Goal: Task Accomplishment & Management: Use online tool/utility

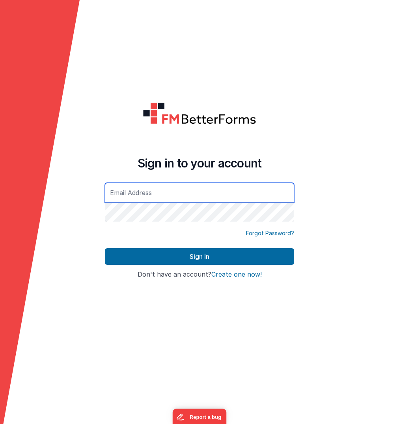
type input "[PERSON_NAME][EMAIL_ADDRESS][DOMAIN_NAME]"
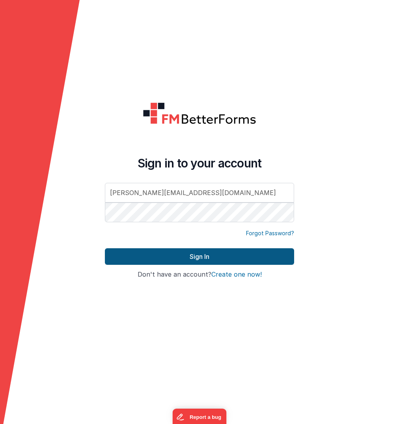
click at [205, 257] on button "Sign In" at bounding box center [199, 256] width 189 height 17
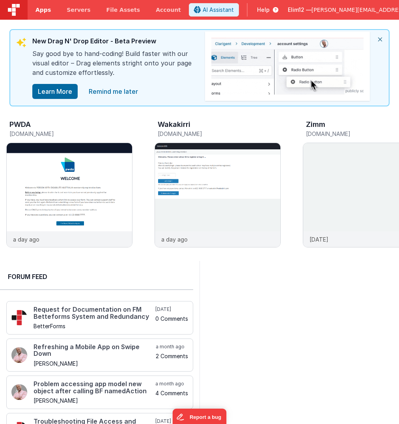
click at [43, 5] on link "Apps" at bounding box center [43, 10] width 31 height 20
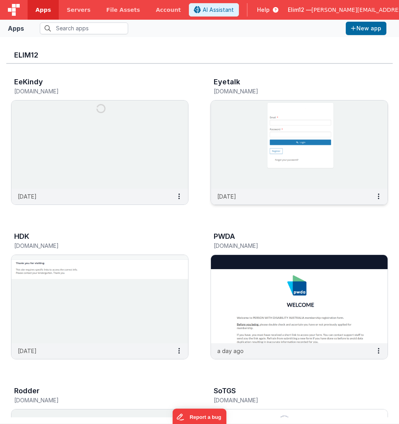
click at [330, 186] on img at bounding box center [299, 144] width 176 height 88
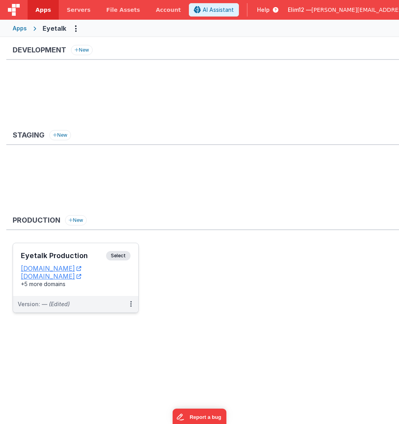
click at [115, 290] on div "Eyetalk Production Select URLs eyetalk-one.fmbetterforms.com eyetalk-optometris…" at bounding box center [75, 269] width 125 height 53
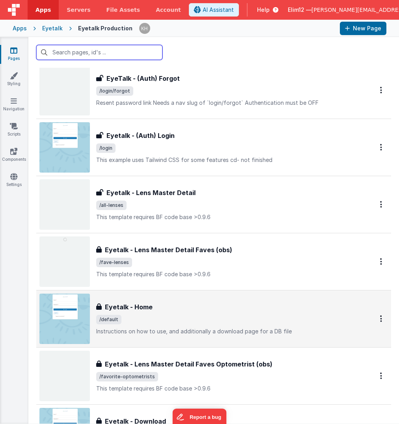
scroll to position [193, 0]
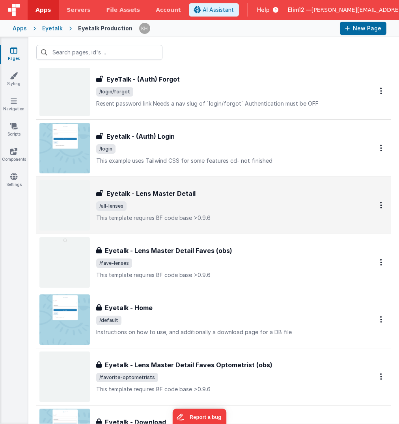
click at [269, 202] on span "/all-lenses" at bounding box center [225, 205] width 258 height 9
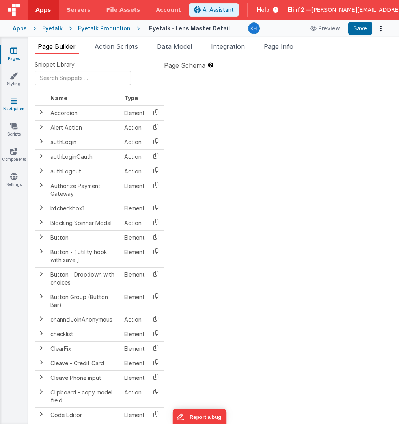
click at [13, 108] on link "Navigation" at bounding box center [14, 105] width 28 height 16
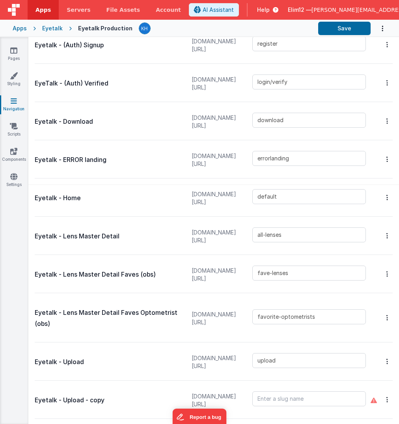
scroll to position [232, 0]
click at [10, 49] on icon at bounding box center [13, 50] width 7 height 8
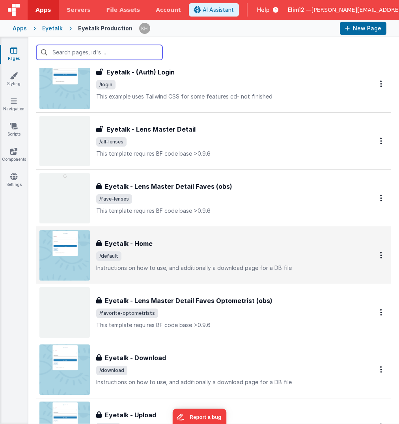
scroll to position [227, 0]
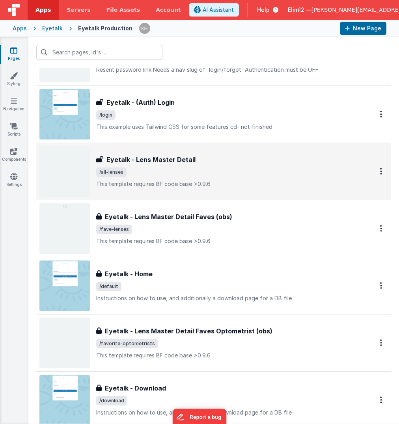
click at [217, 172] on span "/all-lenses" at bounding box center [225, 171] width 258 height 9
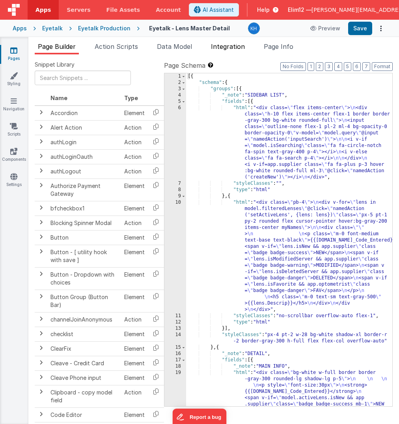
click at [225, 50] on li "Integration" at bounding box center [228, 48] width 40 height 13
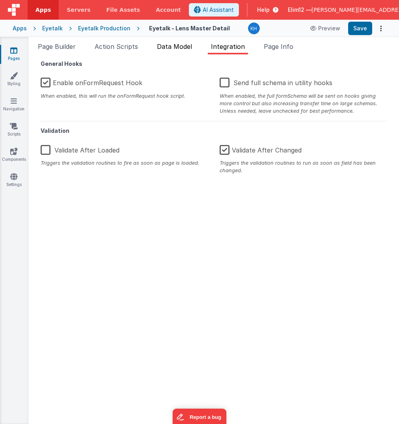
click at [178, 46] on span "Data Model" at bounding box center [174, 47] width 35 height 8
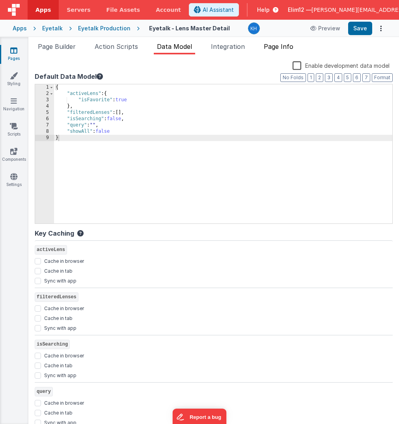
click at [284, 47] on span "Page Info" at bounding box center [278, 47] width 30 height 8
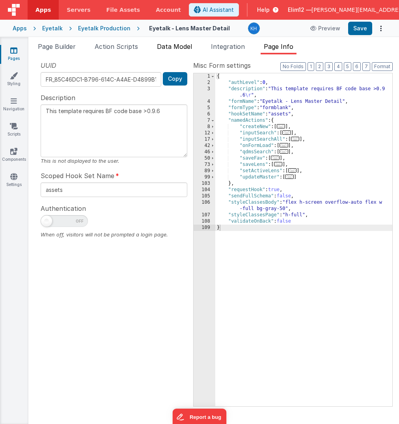
click at [173, 47] on span "Data Model" at bounding box center [174, 47] width 35 height 8
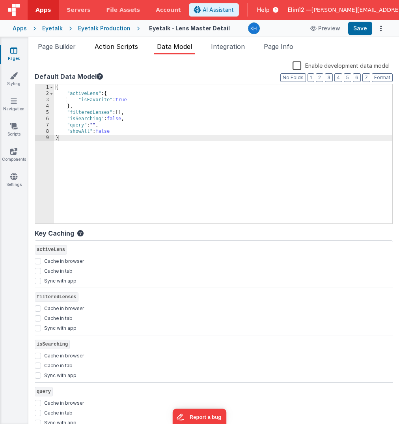
click at [118, 47] on span "Action Scripts" at bounding box center [116, 47] width 43 height 8
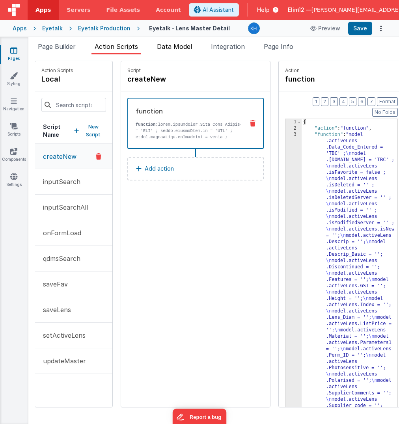
click at [191, 52] on li "Data Model" at bounding box center [174, 48] width 41 height 13
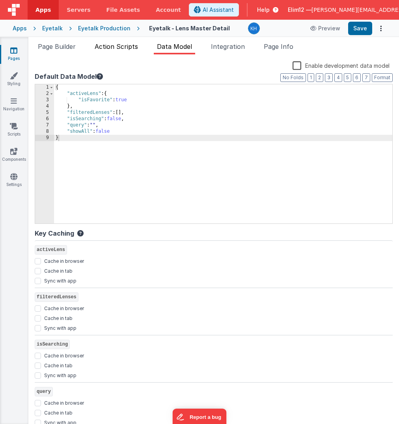
click at [130, 48] on span "Action Scripts" at bounding box center [116, 47] width 43 height 8
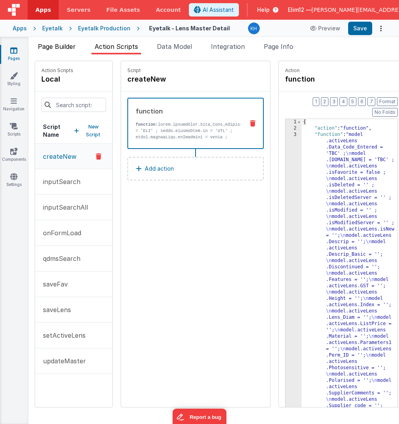
click at [54, 46] on span "Page Builder" at bounding box center [57, 47] width 38 height 8
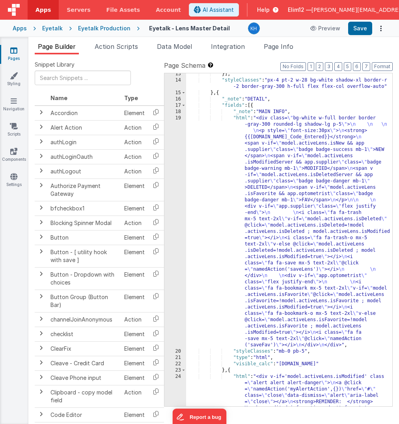
scroll to position [271, 0]
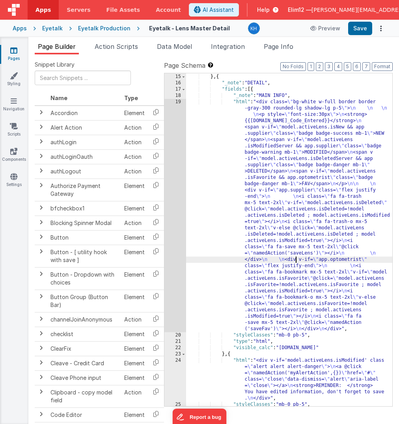
click at [296, 262] on div ""styleClasses" : "px-4 pt-2 w-28 bg-white shadow-xl border-r -2 border-gray-300…" at bounding box center [289, 237] width 206 height 352
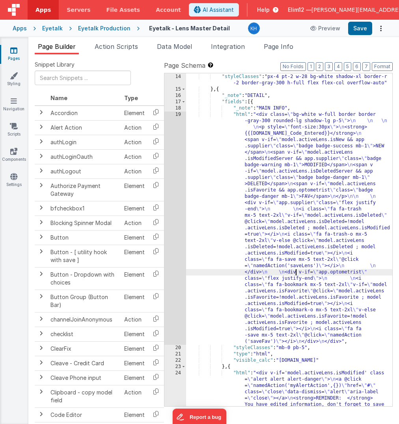
scroll to position [227, 0]
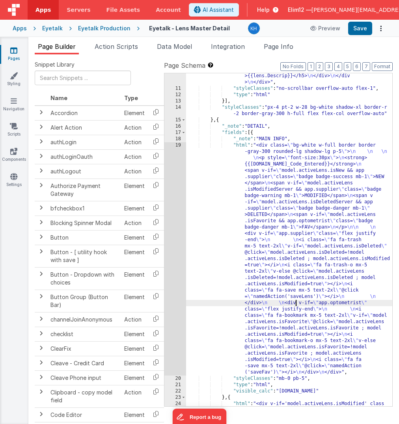
click at [295, 187] on div ""html" : "<div class= \" pb-4 \" > \n <div v-for= \" lens in model.filteredLens…" at bounding box center [289, 217] width 206 height 491
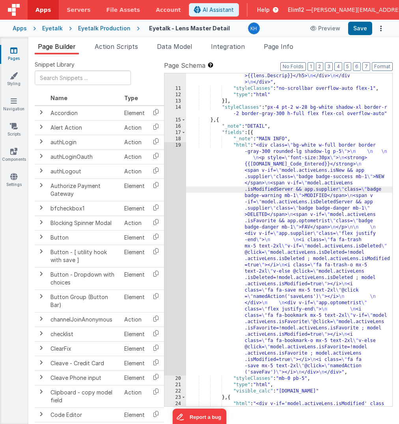
click at [173, 211] on div "19" at bounding box center [175, 258] width 22 height 233
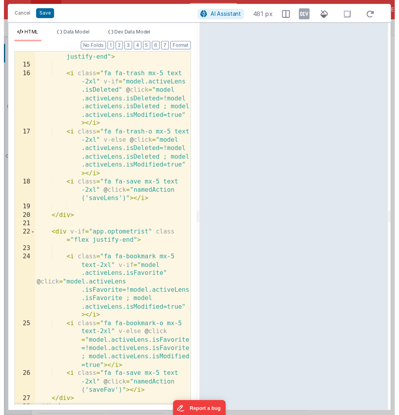
scroll to position [0, 0]
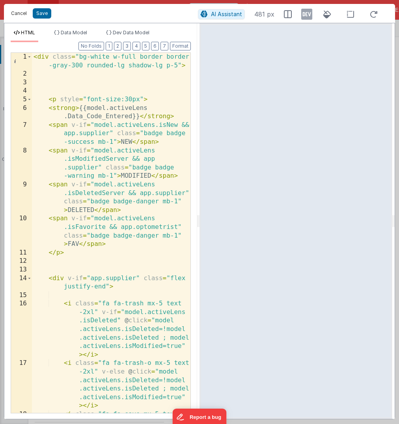
click at [22, 13] on button "Cancel" at bounding box center [19, 13] width 24 height 11
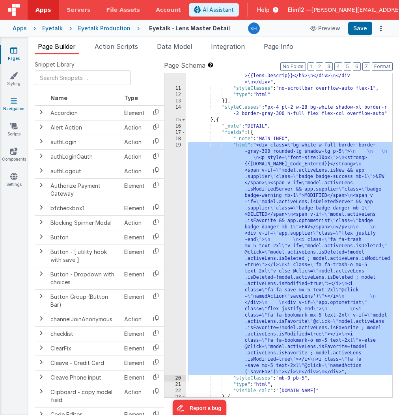
click at [13, 102] on icon at bounding box center [14, 101] width 6 height 8
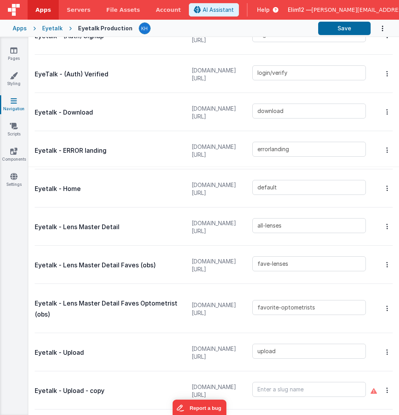
scroll to position [240, 0]
click at [15, 178] on icon at bounding box center [13, 177] width 7 height 8
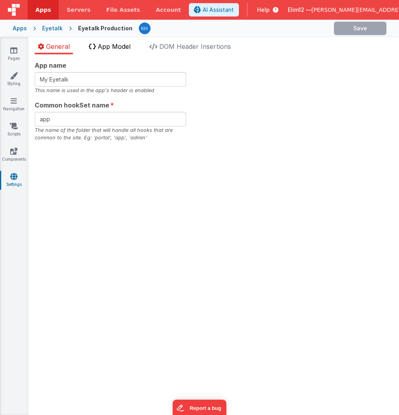
click at [116, 51] on li "App Model" at bounding box center [109, 48] width 48 height 13
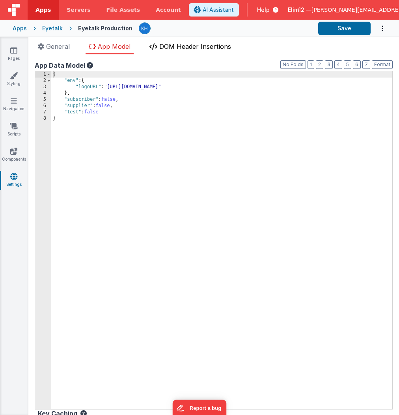
click at [180, 51] on li "DOM Header Insertions" at bounding box center [190, 48] width 88 height 13
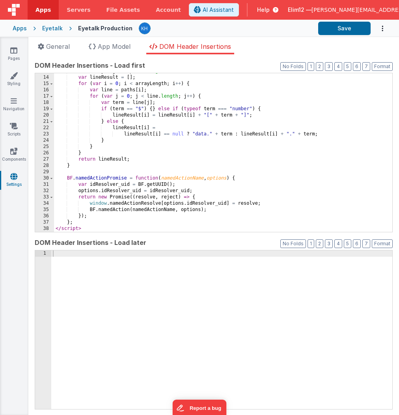
scroll to position [81, 0]
click at [16, 156] on link "Components" at bounding box center [14, 155] width 28 height 16
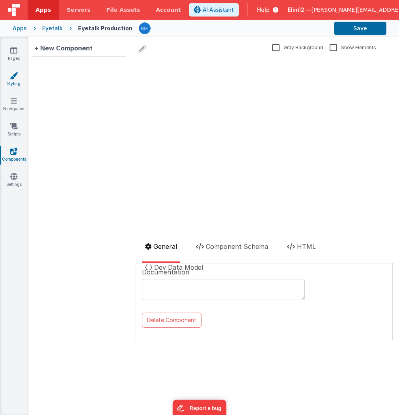
click at [14, 79] on link "Styling" at bounding box center [14, 80] width 28 height 16
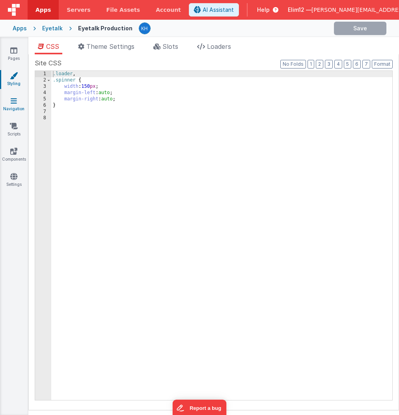
click at [14, 100] on icon at bounding box center [14, 101] width 6 height 8
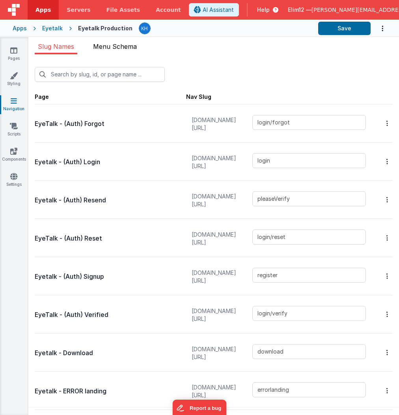
click at [118, 44] on span "Menu Schema" at bounding box center [115, 47] width 44 height 8
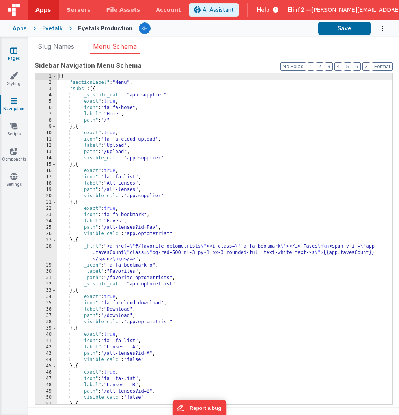
click at [15, 46] on icon at bounding box center [13, 50] width 7 height 8
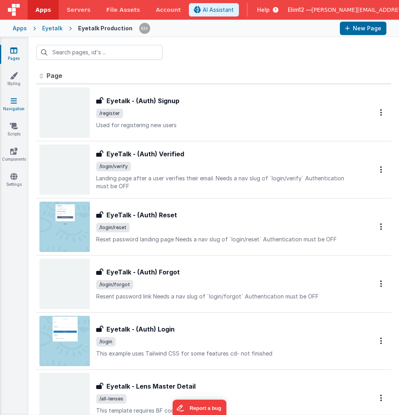
click at [14, 97] on icon at bounding box center [14, 101] width 6 height 8
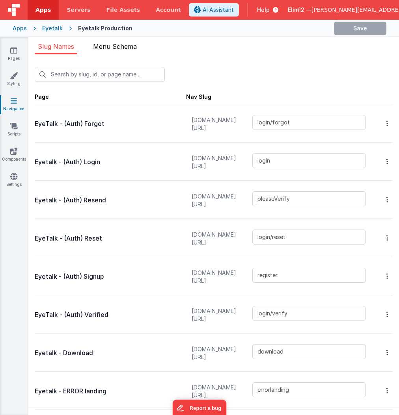
click at [124, 42] on li "Menu Schema" at bounding box center [115, 48] width 50 height 13
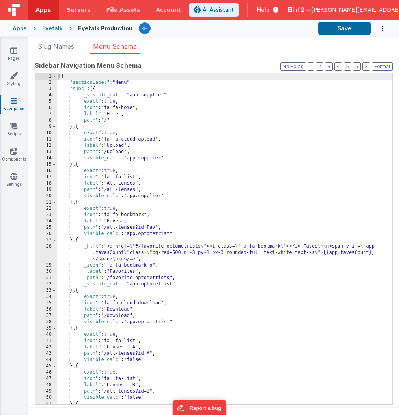
scroll to position [5, 0]
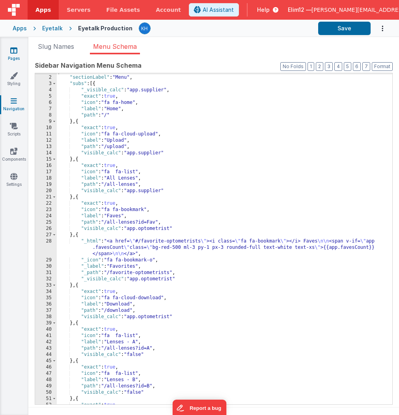
click at [16, 53] on icon at bounding box center [13, 50] width 7 height 8
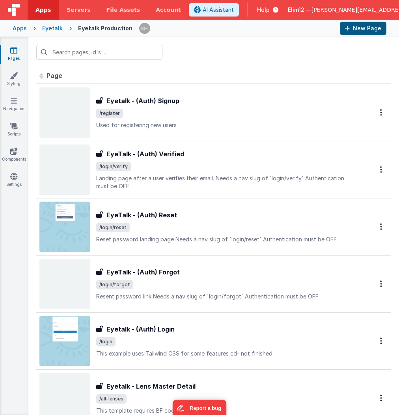
click at [359, 26] on button "New Page" at bounding box center [363, 28] width 46 height 13
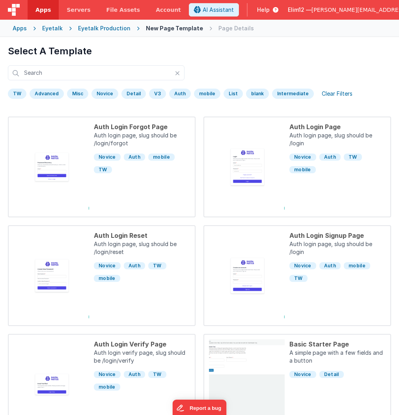
click at [105, 28] on div "Eyetalk Production" at bounding box center [104, 28] width 52 height 8
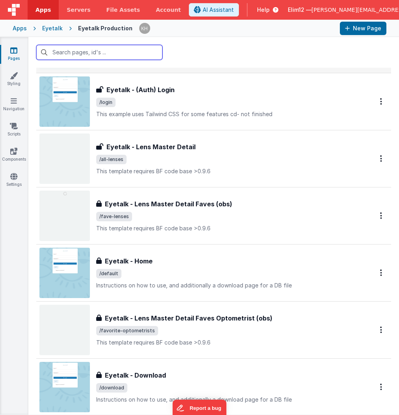
scroll to position [239, 0]
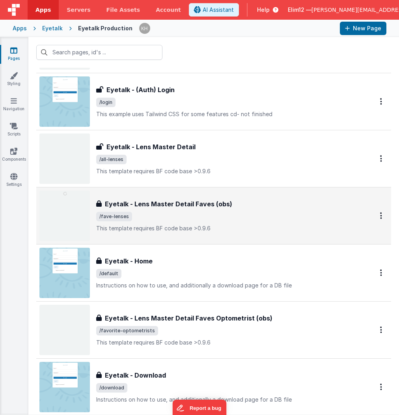
click at [270, 215] on span "/fave-lenses" at bounding box center [225, 216] width 258 height 9
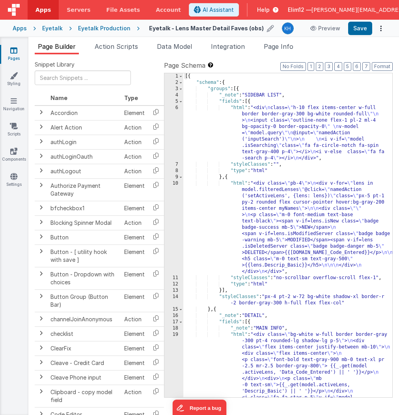
click at [267, 30] on icon at bounding box center [270, 28] width 7 height 11
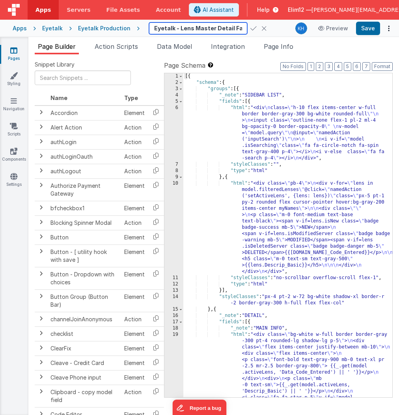
click at [194, 24] on input "Eyetalk - Lens Master Detail Faves (obs)" at bounding box center [198, 28] width 98 height 12
drag, startPoint x: 156, startPoint y: 28, endPoint x: 277, endPoint y: 41, distance: 121.3
click at [277, 42] on div "Apps Servers File Assets Account Some FUTURE Slot AI Assistant Help Elim12 — ke…" at bounding box center [199, 207] width 399 height 415
type input "Eyetalk - Opto search"
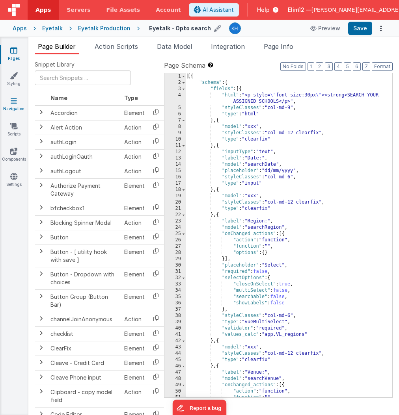
click at [21, 107] on link "Navigation" at bounding box center [14, 105] width 28 height 16
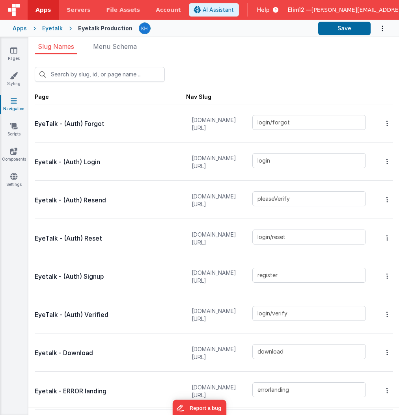
type input "favorite-optometrists"
type input "fave-lenses"
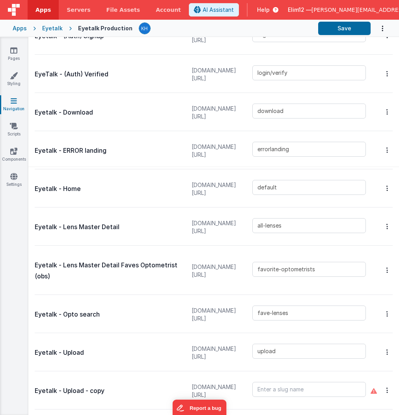
scroll to position [240, 0]
click at [295, 226] on input "all-lenses" at bounding box center [308, 226] width 113 height 15
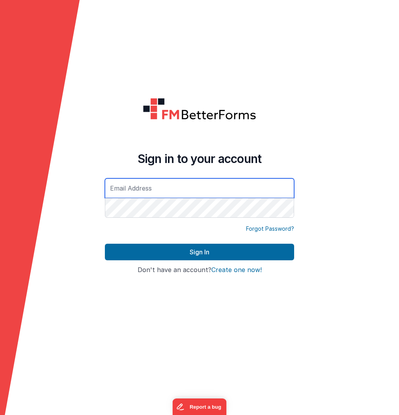
type input "[PERSON_NAME][EMAIL_ADDRESS][DOMAIN_NAME]"
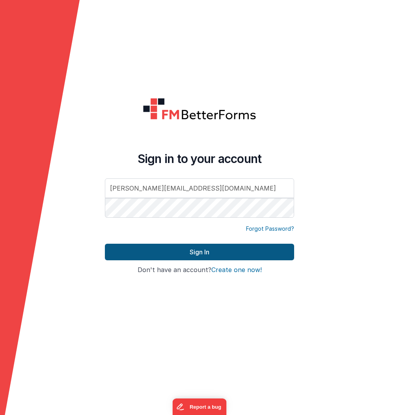
click at [213, 254] on button "Sign In" at bounding box center [199, 252] width 189 height 17
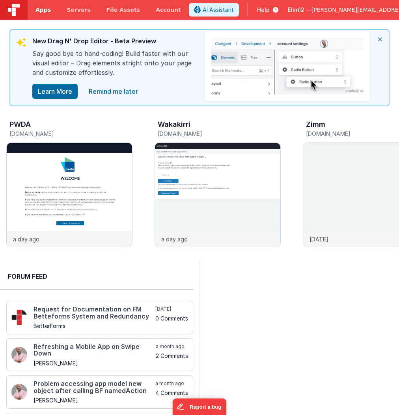
click at [44, 14] on link "Apps" at bounding box center [43, 10] width 31 height 20
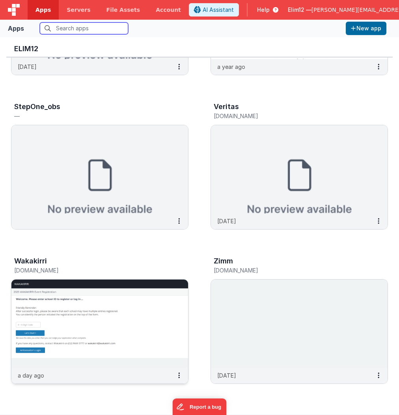
scroll to position [6, 0]
click at [105, 310] on img at bounding box center [99, 324] width 176 height 88
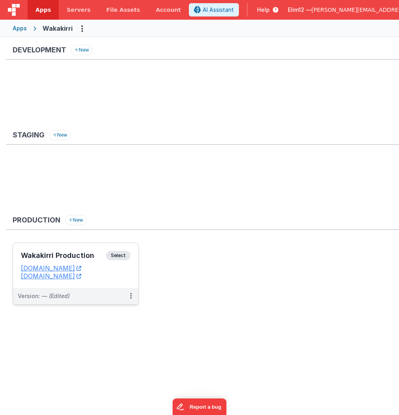
click at [128, 280] on div "Wakakirri Production Select URLs wakakirri.fmbetterforms.com wakapay.fmbetterfo…" at bounding box center [75, 265] width 125 height 45
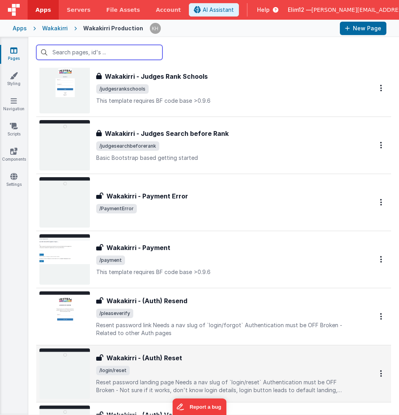
scroll to position [1052, 0]
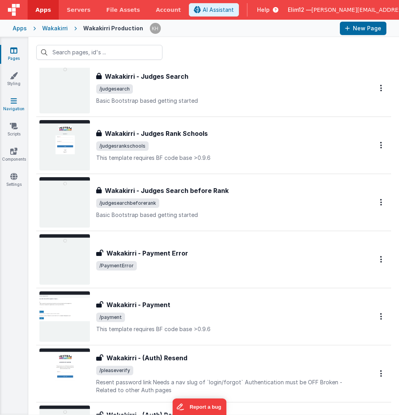
click at [7, 104] on link "Navigation" at bounding box center [14, 105] width 28 height 16
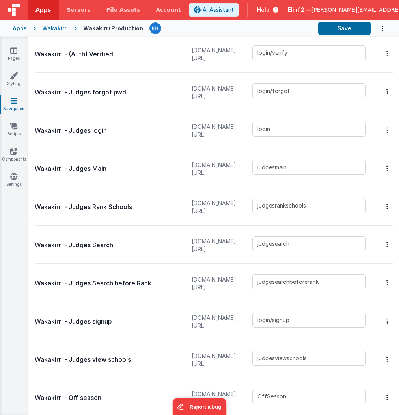
scroll to position [186, 0]
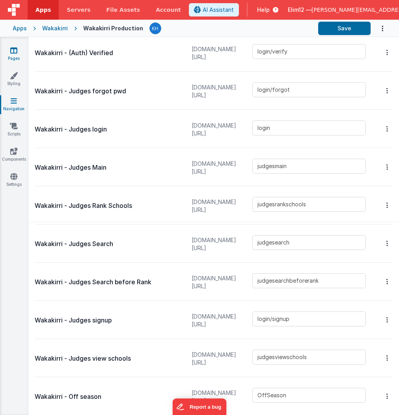
click at [13, 53] on icon at bounding box center [13, 50] width 7 height 8
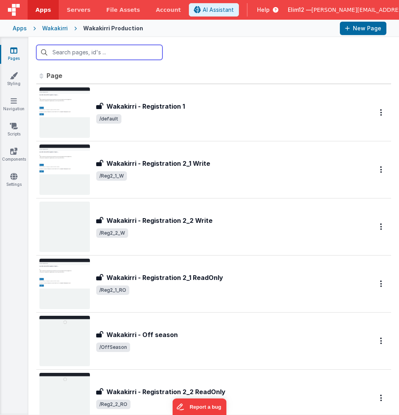
click at [145, 55] on input "text" at bounding box center [99, 52] width 126 height 15
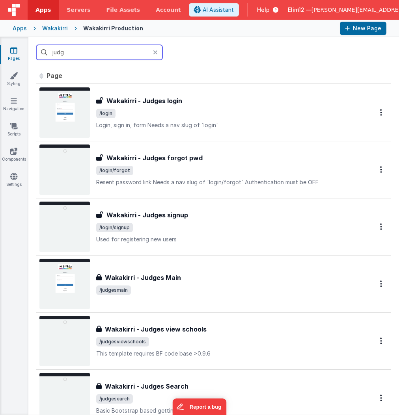
type input "judge"
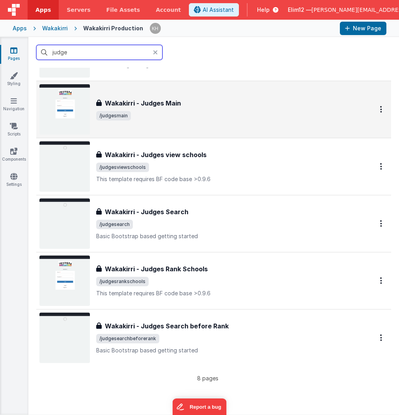
scroll to position [195, 0]
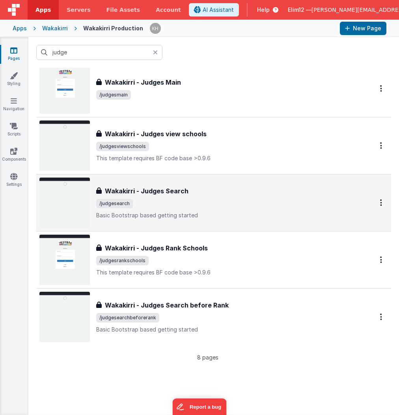
click at [249, 202] on span "/judgesearch" at bounding box center [225, 203] width 258 height 9
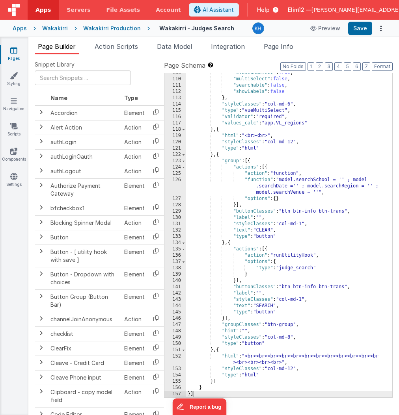
scroll to position [697, 0]
click at [228, 50] on span "Integration" at bounding box center [228, 47] width 34 height 8
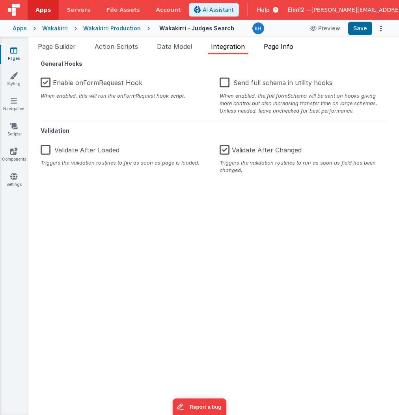
click at [282, 49] on span "Page Info" at bounding box center [278, 47] width 30 height 8
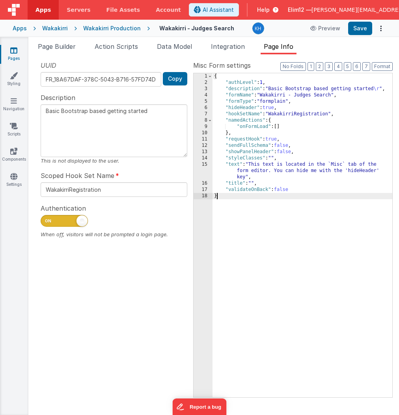
click at [279, 128] on div "{ "authLevel" : 1 , "description" : "Basic Bootstrap based getting started \r "…" at bounding box center [302, 241] width 180 height 337
click at [280, 128] on div "{ "authLevel" : 1 , "description" : "Basic Bootstrap based getting started \r "…" at bounding box center [302, 241] width 180 height 337
click at [59, 46] on span "Page Builder" at bounding box center [57, 47] width 38 height 8
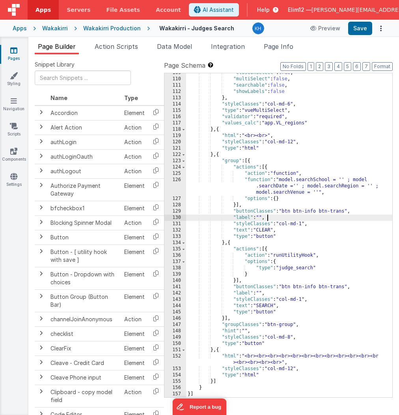
click at [291, 216] on div ""closeOnSelect" : true , "multiSelect" : false , "searchable" : false , "showLa…" at bounding box center [289, 238] width 206 height 337
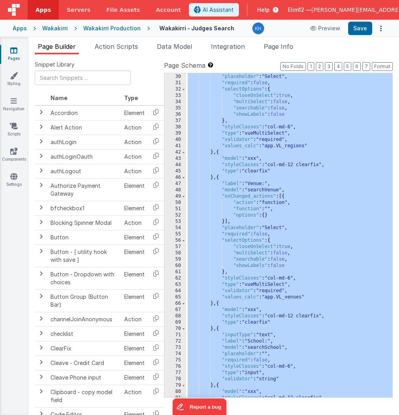
scroll to position [0, 0]
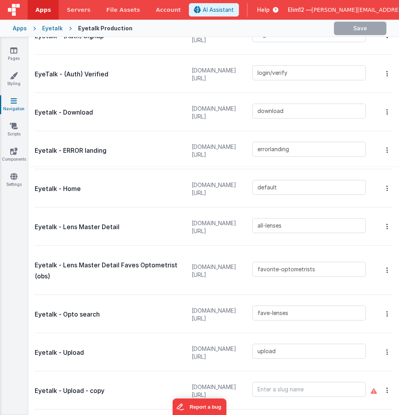
scroll to position [240, 0]
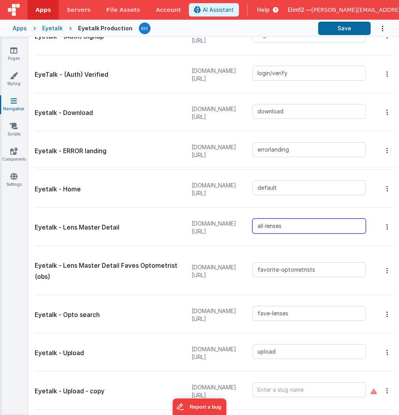
click at [304, 228] on input "all-lenses" at bounding box center [308, 226] width 113 height 15
drag, startPoint x: 281, startPoint y: 226, endPoint x: 243, endPoint y: 221, distance: 38.2
click at [243, 221] on div "[DOMAIN_NAME][URL] all-lenses2" at bounding box center [279, 228] width 184 height 30
type input "all-lenses2"
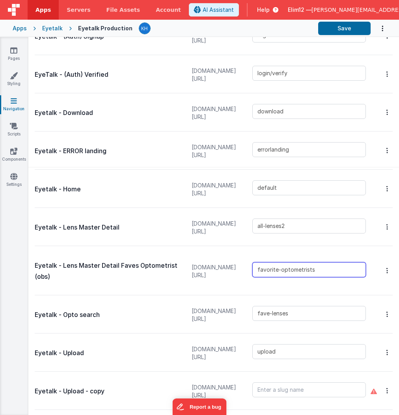
drag, startPoint x: 322, startPoint y: 273, endPoint x: 242, endPoint y: 266, distance: 79.9
click at [242, 266] on div "[DOMAIN_NAME][URL] favorite-optometrists" at bounding box center [279, 271] width 184 height 41
paste input "all-lense"
type input "all-lenses"
click at [140, 288] on div at bounding box center [109, 286] width 149 height 9
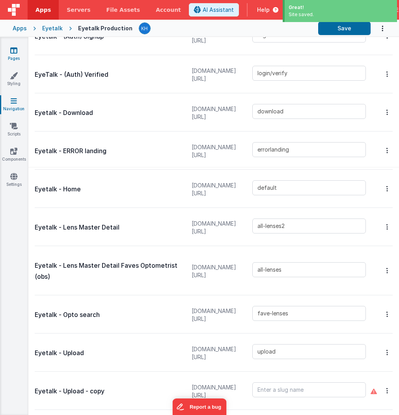
click at [11, 52] on icon at bounding box center [13, 50] width 7 height 8
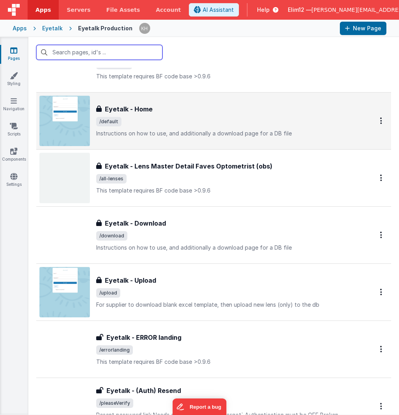
scroll to position [388, 0]
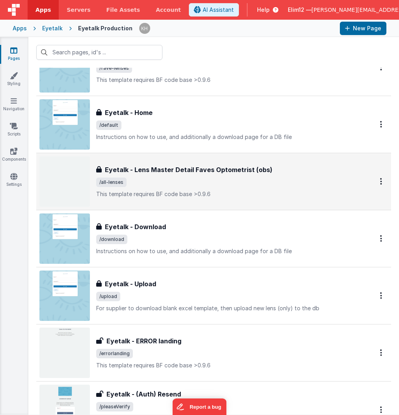
click at [254, 187] on div "Eyetalk - Lens Master Detail Faves Optometrist (obs) Eyetalk - Lens Master Deta…" at bounding box center [225, 181] width 258 height 33
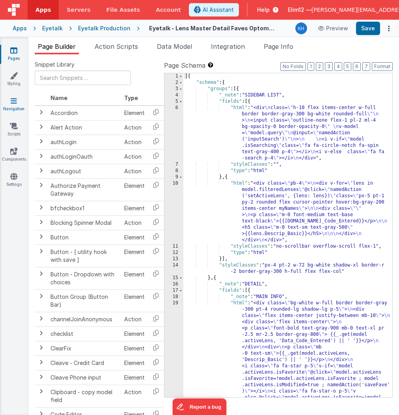
click at [11, 102] on icon at bounding box center [14, 101] width 6 height 8
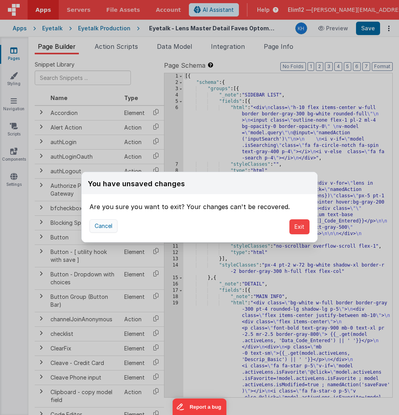
click at [107, 224] on button "Cancel" at bounding box center [103, 225] width 28 height 13
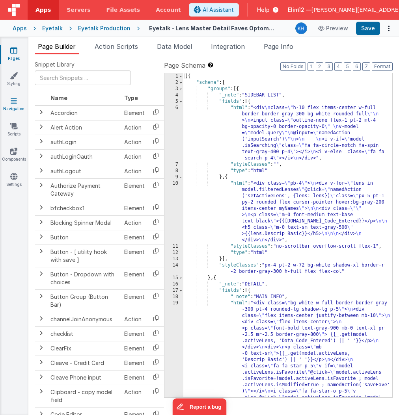
click at [13, 110] on link "Navigation" at bounding box center [14, 105] width 28 height 16
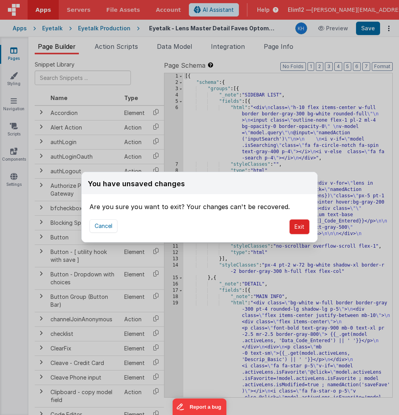
click at [299, 230] on button "Exit" at bounding box center [299, 226] width 20 height 15
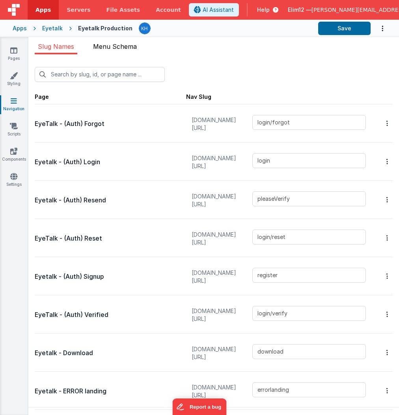
click at [118, 44] on span "Menu Schema" at bounding box center [115, 47] width 44 height 8
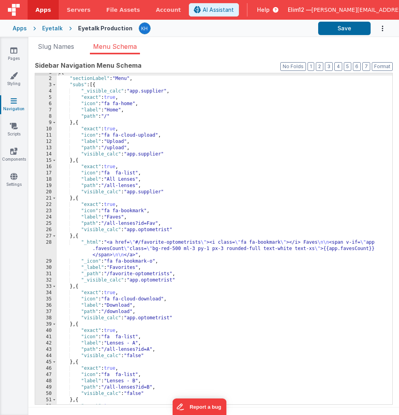
scroll to position [4, 0]
drag, startPoint x: 140, startPoint y: 180, endPoint x: 105, endPoint y: 180, distance: 35.1
click at [105, 180] on div "[{ "sectionLabel" : "Menu" , "subs" : [{ "_visible_calc" : "app.supplier" , "ex…" at bounding box center [224, 241] width 335 height 344
click at [66, 45] on span "Slug Names" at bounding box center [56, 47] width 36 height 8
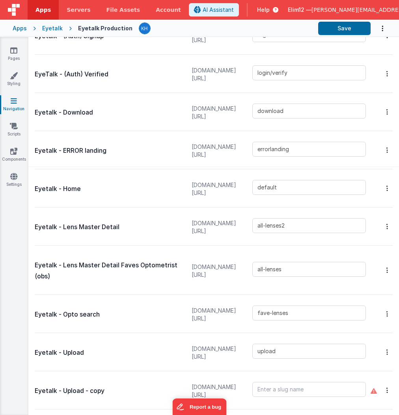
scroll to position [240, 0]
click at [304, 233] on div "all-lenses2" at bounding box center [311, 228] width 118 height 18
click at [299, 229] on input "all-lenses2" at bounding box center [308, 226] width 113 height 15
click at [15, 54] on icon at bounding box center [13, 50] width 7 height 8
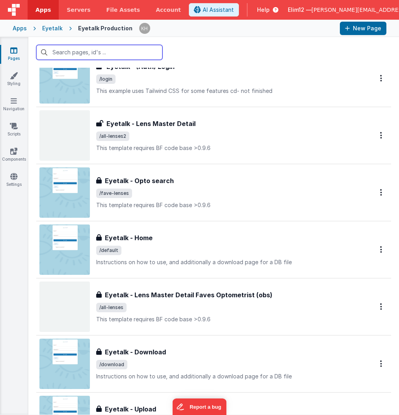
scroll to position [228, 0]
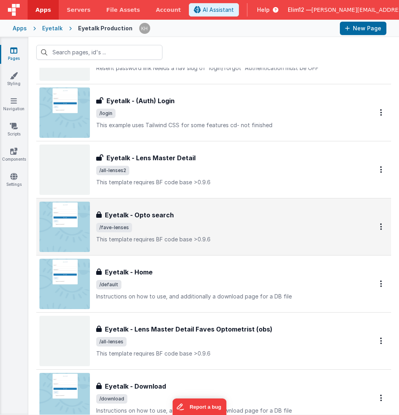
drag, startPoint x: 200, startPoint y: 230, endPoint x: 213, endPoint y: 226, distance: 13.8
click at [213, 226] on span "/fave-lenses" at bounding box center [225, 227] width 258 height 9
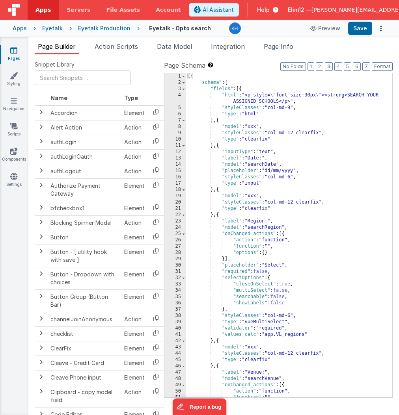
click at [13, 53] on icon at bounding box center [13, 50] width 7 height 8
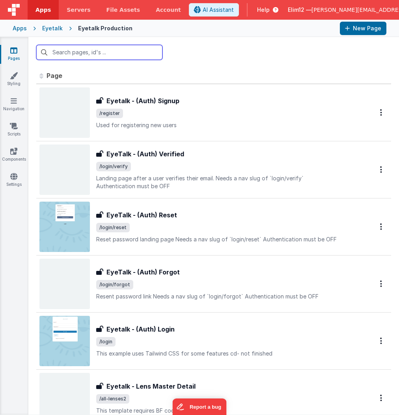
click at [124, 54] on input "text" at bounding box center [99, 52] width 126 height 15
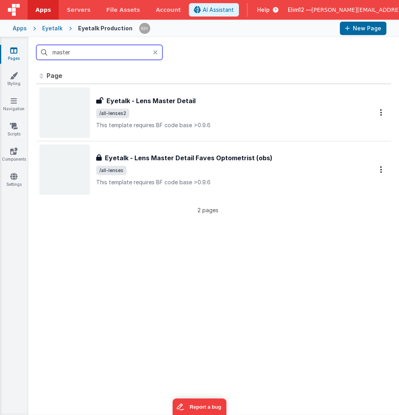
type input "master"
click at [154, 52] on icon at bounding box center [155, 52] width 5 height 6
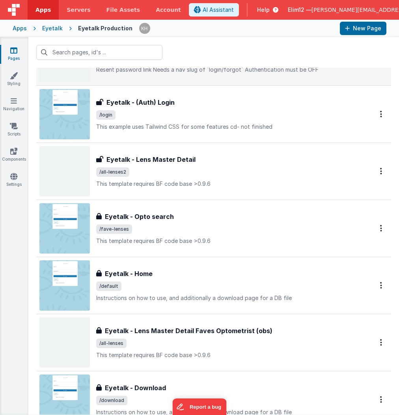
scroll to position [228, 0]
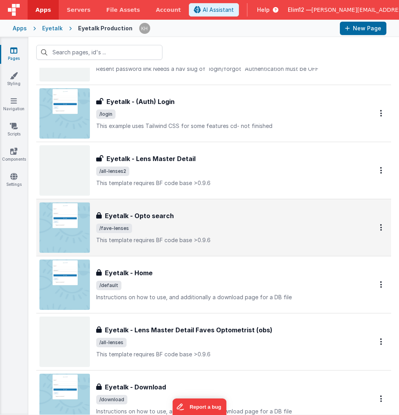
click at [223, 228] on span "/fave-lenses" at bounding box center [225, 228] width 258 height 9
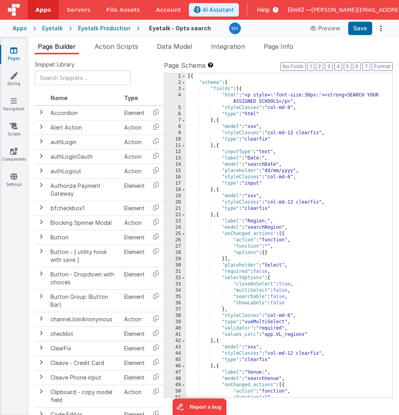
click at [14, 50] on icon at bounding box center [13, 50] width 7 height 8
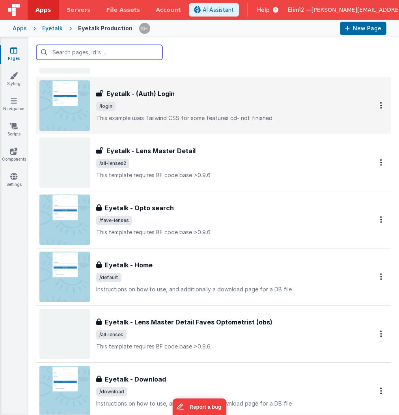
scroll to position [236, 0]
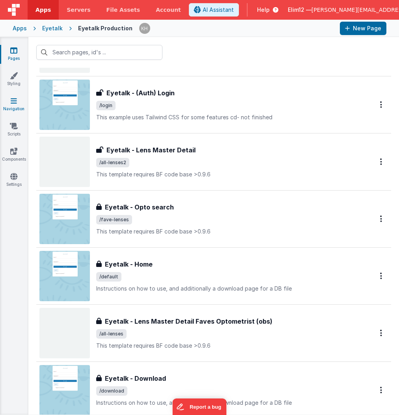
click at [19, 111] on link "Navigation" at bounding box center [14, 105] width 28 height 16
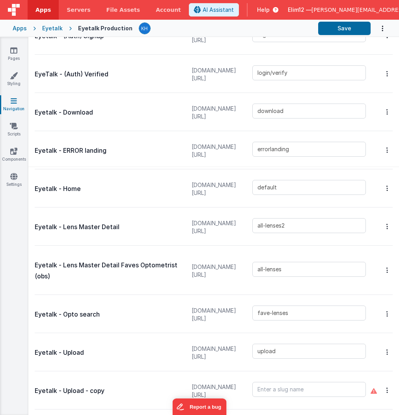
scroll to position [240, 0]
drag, startPoint x: 296, startPoint y: 315, endPoint x: 239, endPoint y: 310, distance: 57.0
click at [239, 310] on div "[DOMAIN_NAME][URL] fave-lenses" at bounding box center [279, 315] width 184 height 30
drag, startPoint x: 290, startPoint y: 269, endPoint x: 233, endPoint y: 269, distance: 57.1
click at [233, 269] on div "[DOMAIN_NAME][URL] all-lenses" at bounding box center [279, 271] width 184 height 41
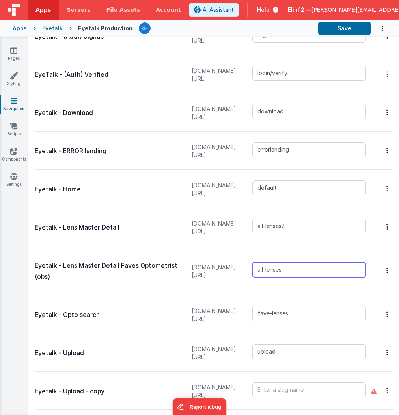
paste input "fave"
type input "fave-lenses"
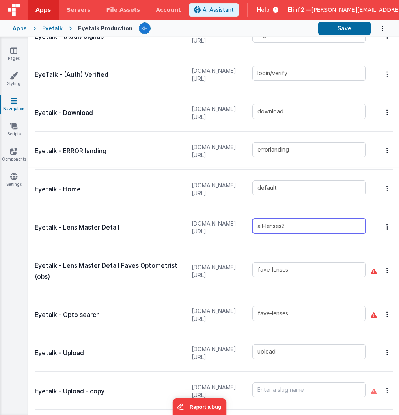
click at [297, 229] on input "all-lenses2" at bounding box center [308, 226] width 113 height 15
type input "all-lenses"
click at [359, 249] on div "[DOMAIN_NAME][URL] fave-lenses" at bounding box center [290, 270] width 206 height 43
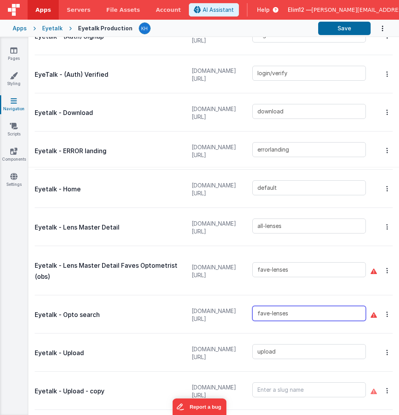
click at [301, 317] on input "fave-lenses" at bounding box center [308, 313] width 113 height 15
type input "fave-lenses"
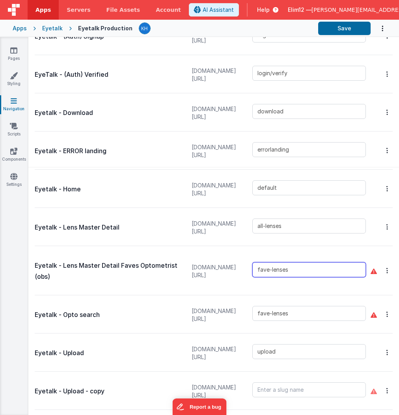
click at [324, 267] on input "fave-lenses" at bounding box center [308, 269] width 113 height 15
type input "fave-lenses2"
click at [310, 286] on div "fave-lenses2" at bounding box center [311, 271] width 118 height 41
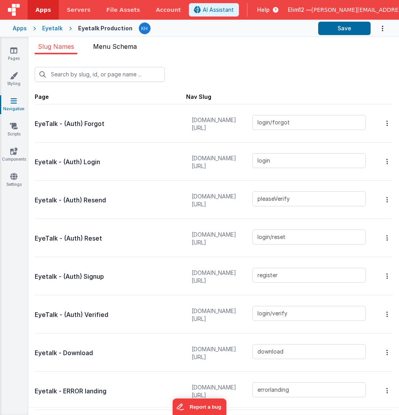
scroll to position [0, 0]
click at [126, 45] on span "Menu Schema" at bounding box center [115, 47] width 44 height 8
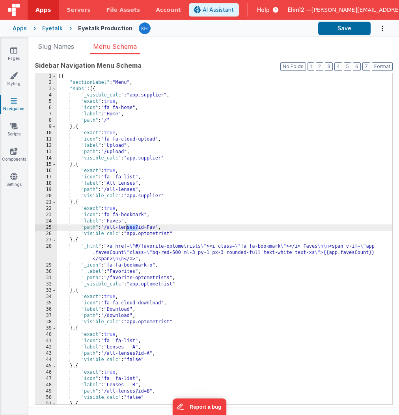
drag, startPoint x: 139, startPoint y: 226, endPoint x: 121, endPoint y: 226, distance: 17.3
click at [121, 226] on div "[{ "sectionLabel" : "Menu" , "subs" : [{ "_visible_calc" : "app.supplier" , "ex…" at bounding box center [224, 245] width 335 height 344
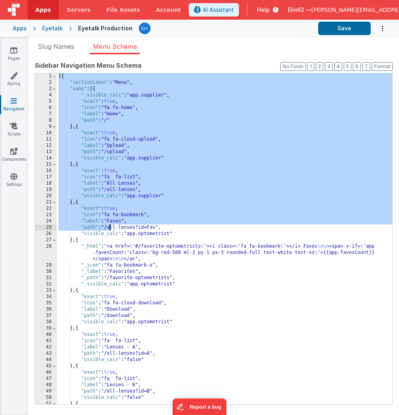
drag, startPoint x: 121, startPoint y: 226, endPoint x: 110, endPoint y: 226, distance: 11.0
click at [127, 229] on div "[{ "sectionLabel" : "Menu" , "subs" : [{ "_visible_calc" : "app.supplier" , "ex…" at bounding box center [224, 245] width 335 height 344
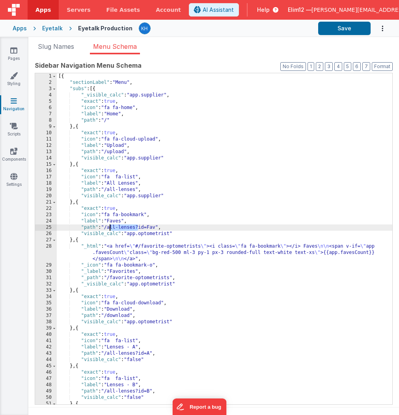
drag, startPoint x: 137, startPoint y: 227, endPoint x: 109, endPoint y: 227, distance: 27.6
click at [109, 227] on div "[{ "sectionLabel" : "Menu" , "subs" : [{ "_visible_calc" : "app.supplier" , "ex…" at bounding box center [224, 245] width 335 height 344
click at [159, 228] on div "[{ "sectionLabel" : "Menu" , "subs" : [{ "_visible_calc" : "app.supplier" , "ex…" at bounding box center [224, 245] width 335 height 344
click at [16, 49] on icon at bounding box center [13, 50] width 7 height 8
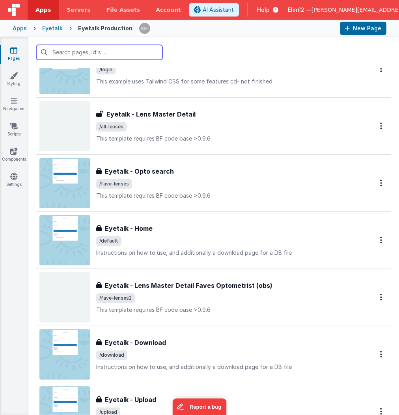
scroll to position [271, 0]
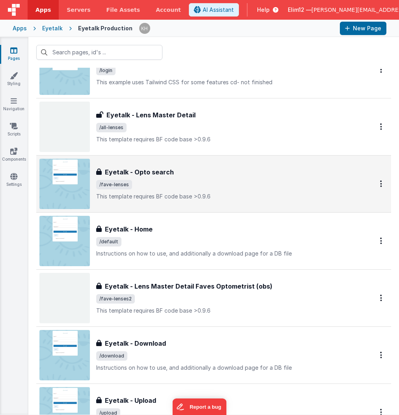
click at [204, 183] on span "/fave-lenses" at bounding box center [225, 184] width 258 height 9
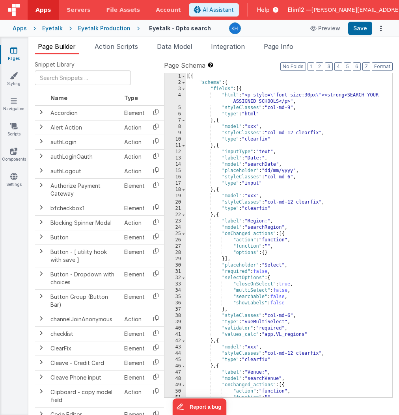
click at [269, 100] on div "[{ "schema" : { "fields" : [{ "html" : "<p style= \" font-size:30px \" ><strong…" at bounding box center [289, 241] width 206 height 337
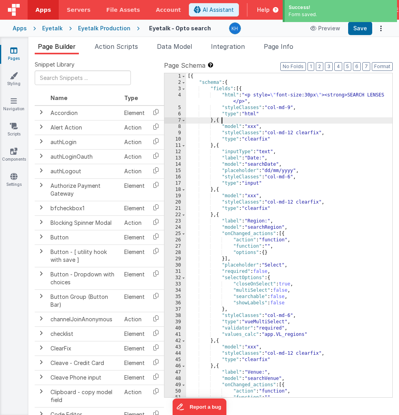
click at [234, 118] on div "[{ "schema" : { "fields" : [{ "html" : "<p style= \" font-size:30px \" ><strong…" at bounding box center [289, 241] width 206 height 337
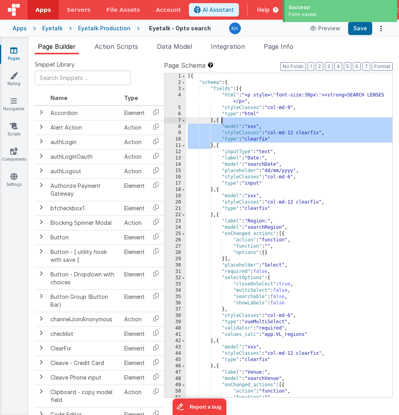
click at [230, 148] on div "[{ "schema" : { "fields" : [{ "html" : "<p style= \" font-size:30px \" ><strong…" at bounding box center [289, 241] width 206 height 337
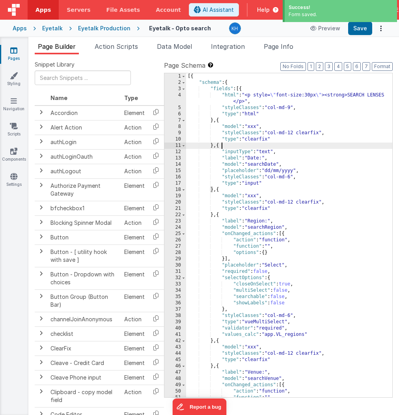
click at [230, 148] on div "[{ "schema" : { "fields" : [{ "html" : "<p style= \" font-size:30px \" ><strong…" at bounding box center [289, 241] width 206 height 337
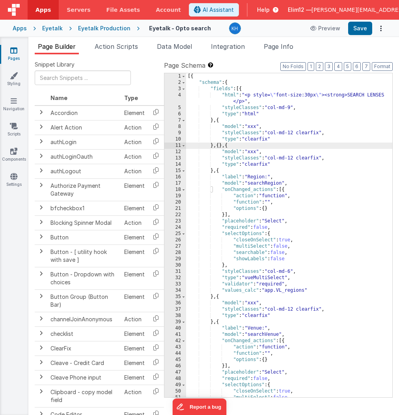
click at [245, 146] on div "[{ "schema" : { "fields" : [{ "html" : "<p style= \" font-size:30px \" ><strong…" at bounding box center [289, 241] width 206 height 337
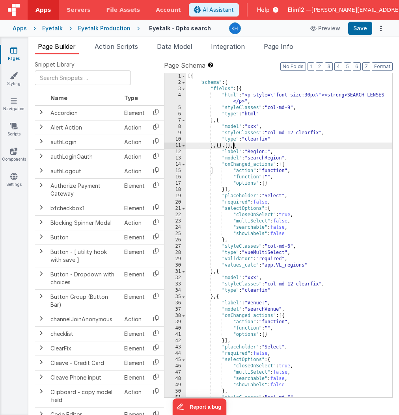
click at [254, 148] on div "[{ "schema" : { "fields" : [{ "html" : "<p style= \" font-size:30px \" ><strong…" at bounding box center [289, 241] width 206 height 337
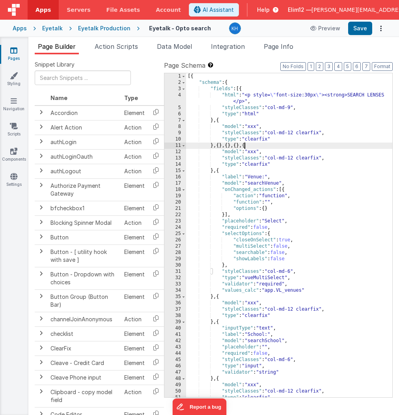
click at [274, 148] on div "[{ "schema" : { "fields" : [{ "html" : "<p style= \" font-size:30px \" ><strong…" at bounding box center [289, 241] width 206 height 337
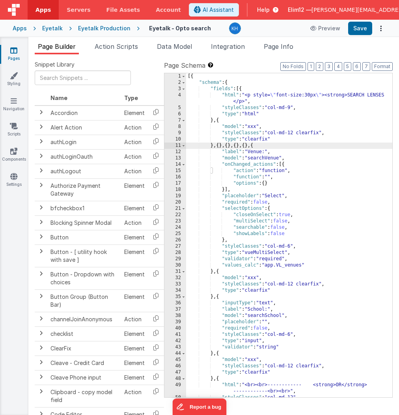
click at [280, 147] on div "[{ "schema" : { "fields" : [{ "html" : "<p style= \" font-size:30px \" ><strong…" at bounding box center [289, 241] width 206 height 337
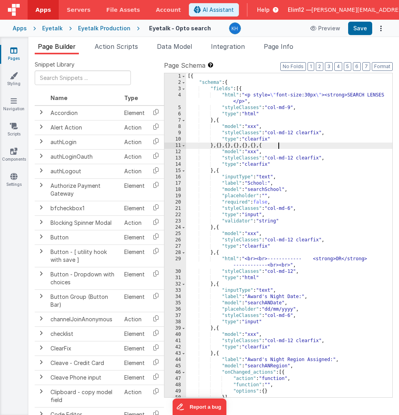
click at [289, 147] on div "[{ "schema" : { "fields" : [{ "html" : "<p style= \" font-size:30px \" ><strong…" at bounding box center [289, 241] width 206 height 337
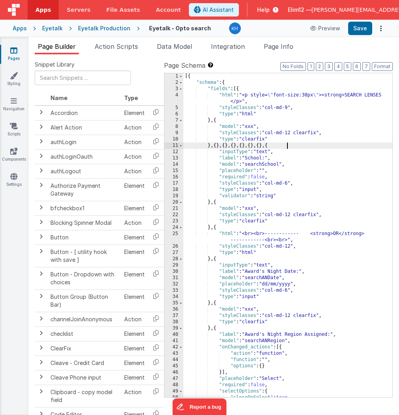
click at [302, 145] on div "[{ "schema" : { "fields" : [{ "html" : "<p style= \" font-size:30px \" ><strong…" at bounding box center [287, 241] width 209 height 337
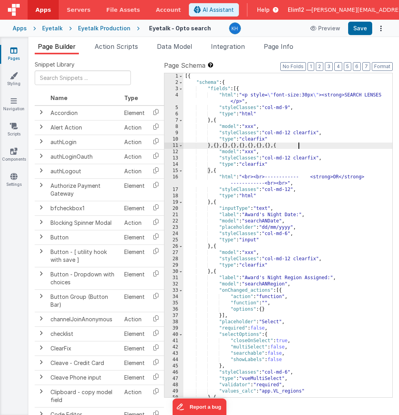
click at [314, 147] on div "[{ "schema" : { "fields" : [{ "html" : "<p style= \" font-size:30px \" ><strong…" at bounding box center [287, 241] width 209 height 337
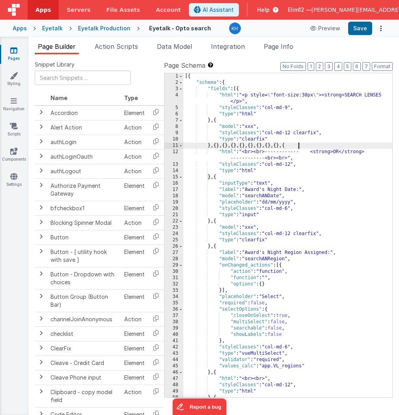
click at [327, 144] on div "[{ "schema" : { "fields" : [{ "html" : "<p style= \" font-size:30px \" ><strong…" at bounding box center [287, 241] width 209 height 337
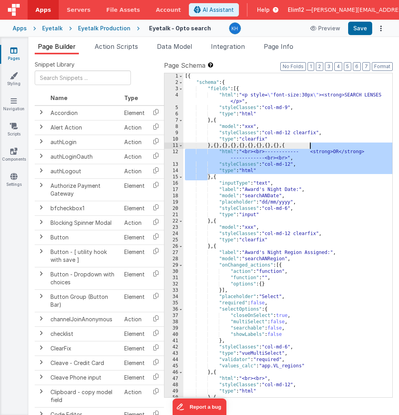
click at [327, 144] on div "[{ "schema" : { "fields" : [{ "html" : "<p style= \" font-size:30px \" ><strong…" at bounding box center [287, 241] width 209 height 337
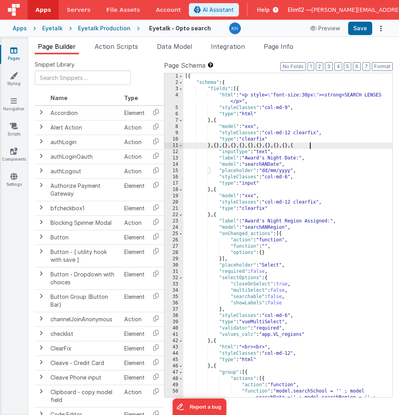
click at [333, 145] on div "[{ "schema" : { "fields" : [{ "html" : "<p style= \" font-size:30px \" ><strong…" at bounding box center [287, 247] width 209 height 349
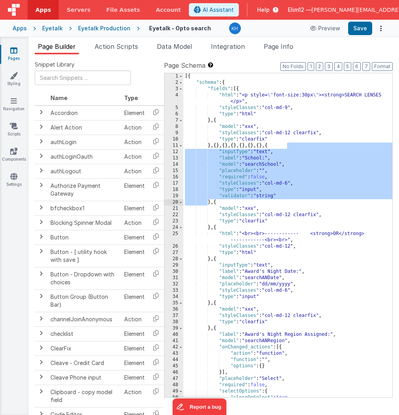
click at [245, 202] on div "[{ "schema" : { "fields" : [{ "html" : "<p style= \" font-size:30px \" ><strong…" at bounding box center [287, 241] width 209 height 337
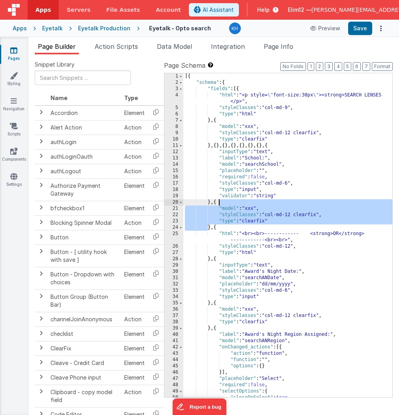
click at [245, 202] on div "[{ "schema" : { "fields" : [{ "html" : "<p style= \" font-size:30px \" ><strong…" at bounding box center [287, 241] width 209 height 337
click at [237, 227] on div "[{ "schema" : { "fields" : [{ "html" : "<p style= \" font-size:30px \" ><strong…" at bounding box center [287, 241] width 209 height 337
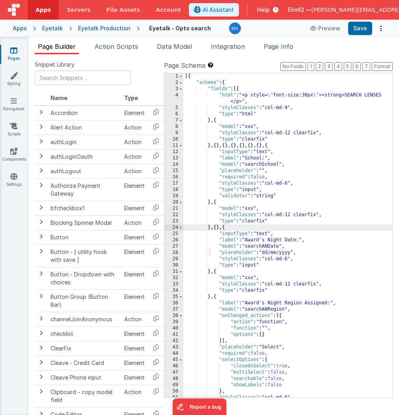
click at [249, 229] on div "[{ "schema" : { "fields" : [{ "html" : "<p style= \" font-size:30px \" ><strong…" at bounding box center [287, 241] width 209 height 337
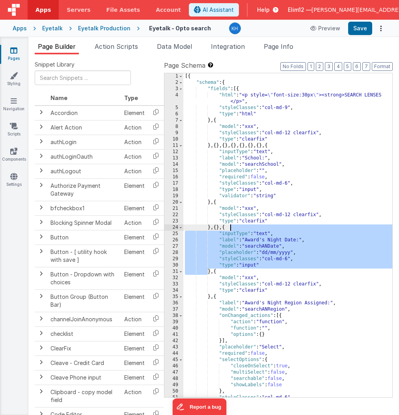
click at [249, 229] on div "[{ "schema" : { "fields" : [{ "html" : "<p style= \" font-size:30px \" ><strong…" at bounding box center [287, 241] width 209 height 337
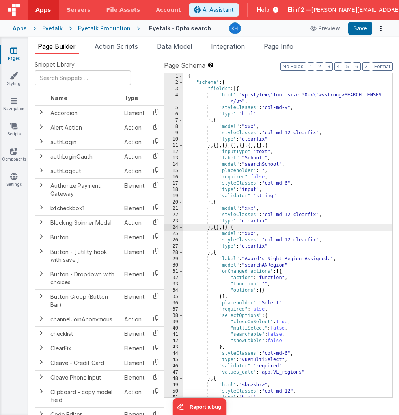
click at [265, 231] on div "[{ "schema" : { "fields" : [{ "html" : "<p style= \" font-size:30px \" ><strong…" at bounding box center [287, 241] width 209 height 337
click at [274, 227] on div "[{ "schema" : { "fields" : [{ "html" : "<p style= \" font-size:30px \" ><strong…" at bounding box center [287, 241] width 209 height 337
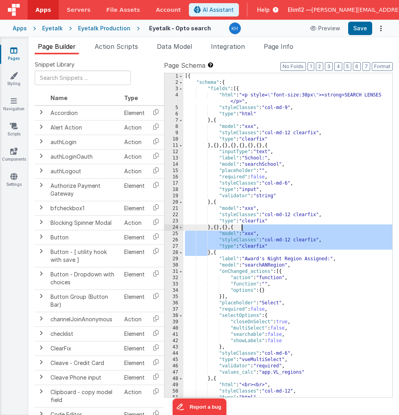
click at [274, 227] on div "[{ "schema" : { "fields" : [{ "html" : "<p style= \" font-size:30px \" ><strong…" at bounding box center [287, 241] width 209 height 337
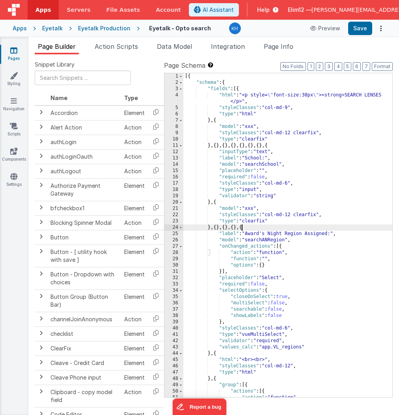
click at [280, 228] on div "[{ "schema" : { "fields" : [{ "html" : "<p style= \" font-size:30px \" ><strong…" at bounding box center [287, 247] width 209 height 349
click at [282, 228] on div "[{ "schema" : { "fields" : [{ "html" : "<p style= \" font-size:30px \" ><strong…" at bounding box center [287, 247] width 209 height 349
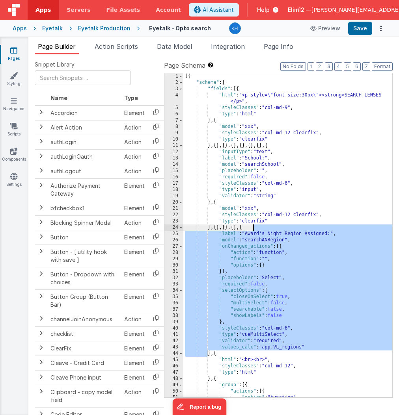
click at [282, 228] on div "[{ "schema" : { "fields" : [{ "html" : "<p style= \" font-size:30px \" ><strong…" at bounding box center [287, 247] width 209 height 349
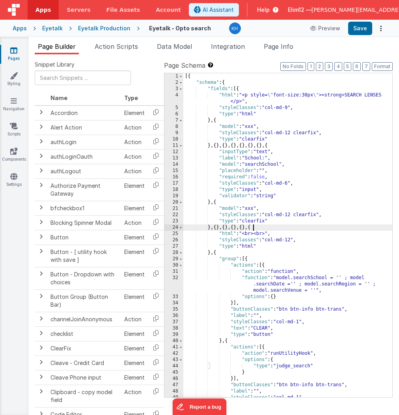
click at [239, 250] on div "[{ "schema" : { "fields" : [{ "html" : "<p style= \" font-size:30px \" ><strong…" at bounding box center [287, 241] width 209 height 337
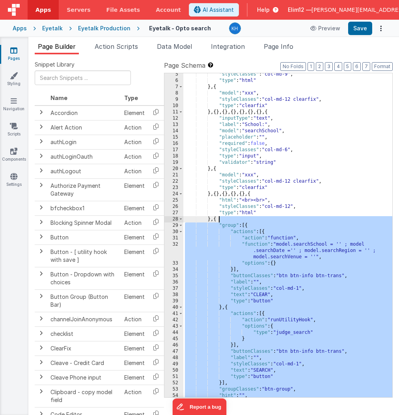
scroll to position [83, 0]
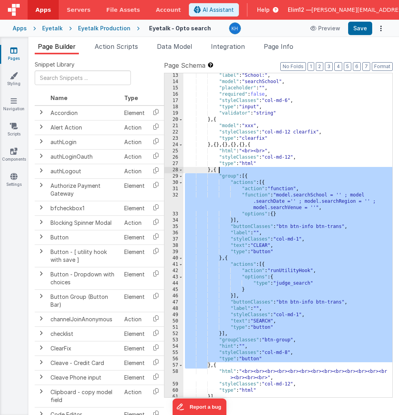
click at [217, 257] on div ""label" : "School:" , "model" : "searchSchool" , "placeholder" : "" , "required…" at bounding box center [287, 240] width 209 height 337
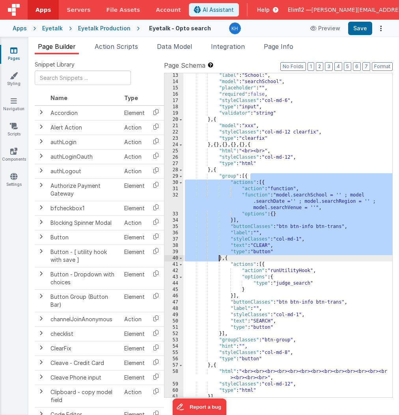
click at [217, 257] on div ""label" : "School:" , "model" : "searchSchool" , "placeholder" : "" , "required…" at bounding box center [287, 240] width 209 height 337
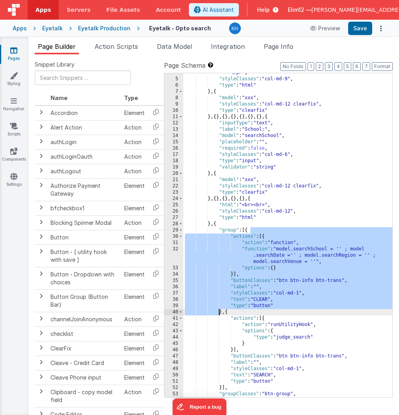
scroll to position [30, 0]
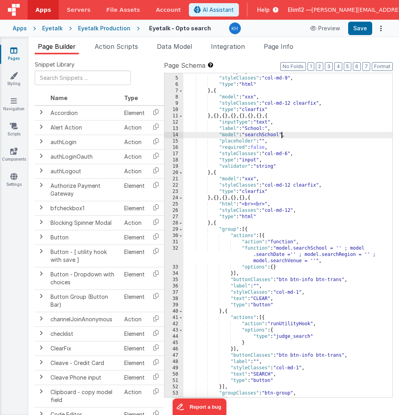
click at [280, 135] on div ""html" : "<p style= \" font-size:30px \" ><strong>SEARCH LENSES </p>" , "styleC…" at bounding box center [287, 234] width 209 height 343
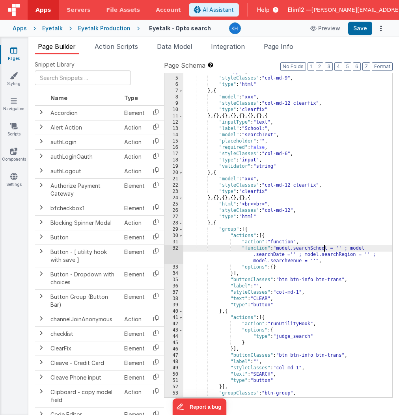
click at [323, 247] on div ""html" : "<p style= \" font-size:30px \" ><strong>SEARCH LENSES </p>" , "styleC…" at bounding box center [287, 234] width 209 height 343
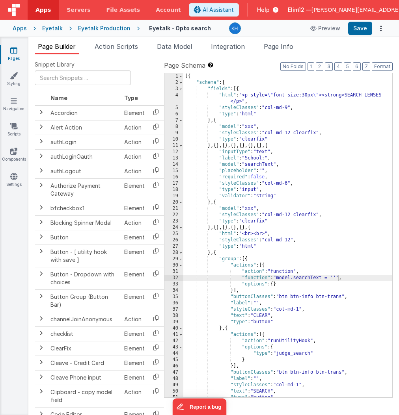
scroll to position [0, 0]
click at [293, 107] on div "[{ "schema" : { "fields" : [{ "html" : "<p style= \" font-size:30px \" ><strong…" at bounding box center [287, 241] width 209 height 337
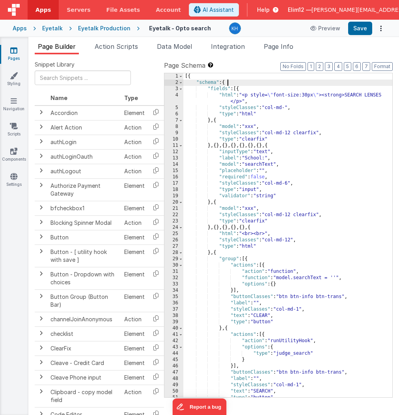
click at [247, 81] on div "[{ "schema" : { "fields" : [{ "html" : "<p style= \" font-size:30px \" ><strong…" at bounding box center [287, 241] width 209 height 337
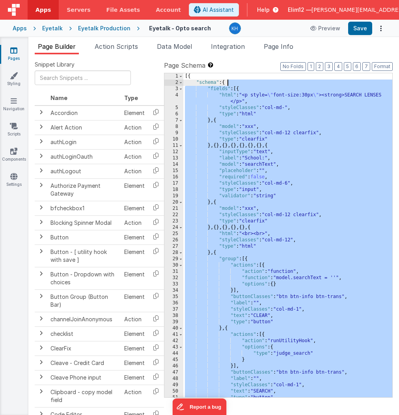
click at [285, 106] on div "[{ "schema" : { "fields" : [{ "html" : "<p style= \" font-size:30px \" ><strong…" at bounding box center [287, 241] width 209 height 337
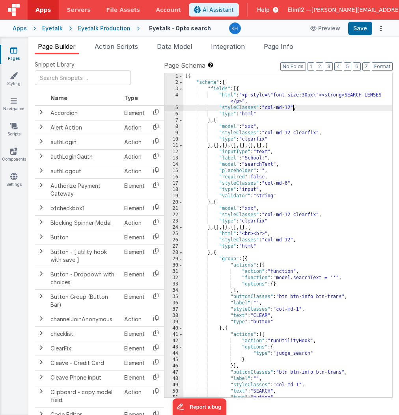
click at [292, 183] on div "[{ "schema" : { "fields" : [{ "html" : "<p style= \" font-size:30px \" ><strong…" at bounding box center [287, 241] width 209 height 337
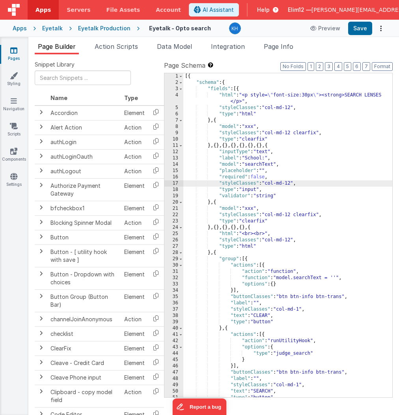
click at [256, 158] on div "[{ "schema" : { "fields" : [{ "html" : "<p style= \" font-size:30px \" ><strong…" at bounding box center [287, 241] width 209 height 337
click at [375, 95] on div "[{ "schema" : { "fields" : [{ "html" : "<p style= \" font-size:30px \" ><strong…" at bounding box center [287, 241] width 209 height 337
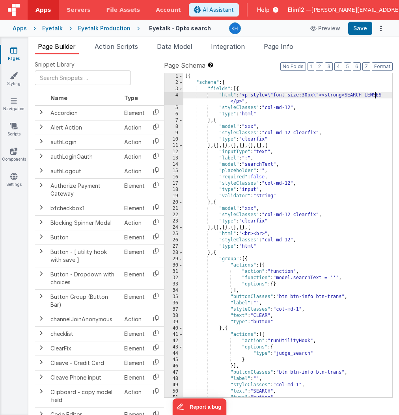
click at [375, 95] on div "[{ "schema" : { "fields" : [{ "html" : "<p style= \" font-size:30px \" ><strong…" at bounding box center [287, 241] width 209 height 337
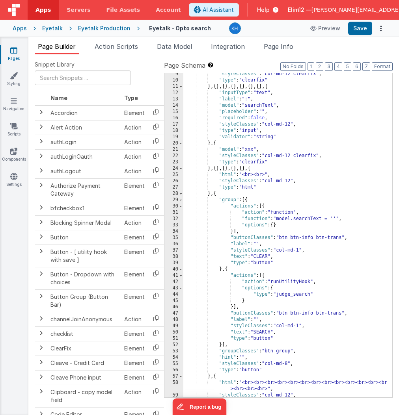
scroll to position [59, 0]
click at [295, 297] on div ""styleClasses" : "col-md-12 clearfix" , "type" : "clearfix" } , { } , { } , { }…" at bounding box center [287, 239] width 209 height 337
